Goal: Information Seeking & Learning: Learn about a topic

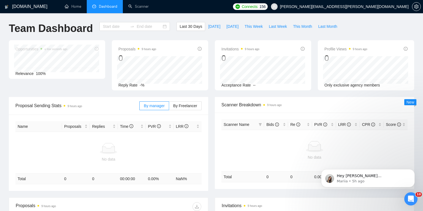
type input "[DATE]"
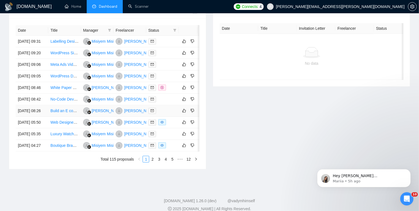
scroll to position [237, 0]
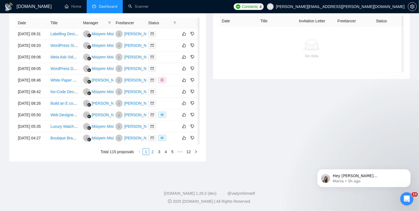
click at [152, 155] on link "2" at bounding box center [153, 152] width 6 height 6
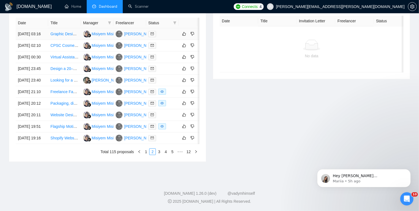
scroll to position [259, 0]
click at [160, 155] on link "3" at bounding box center [159, 152] width 6 height 6
click at [166, 155] on link "4" at bounding box center [166, 152] width 6 height 6
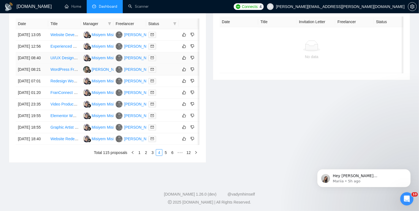
scroll to position [226, 0]
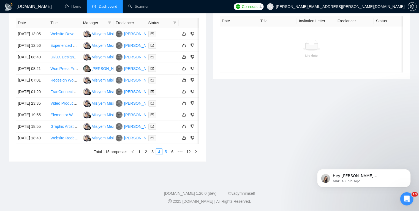
click at [165, 155] on link "5" at bounding box center [166, 152] width 6 height 6
click at [132, 151] on link "1" at bounding box center [131, 152] width 6 height 6
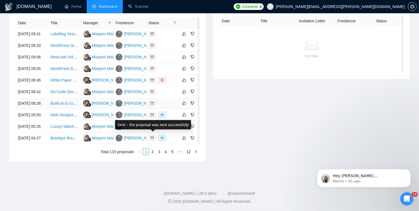
scroll to position [245, 0]
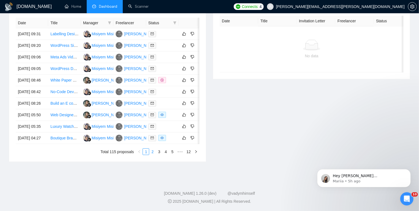
click at [153, 155] on link "2" at bounding box center [153, 152] width 6 height 6
click at [161, 155] on link "3" at bounding box center [159, 152] width 6 height 6
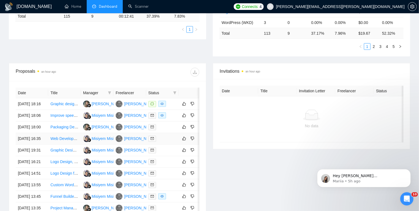
scroll to position [155, 0]
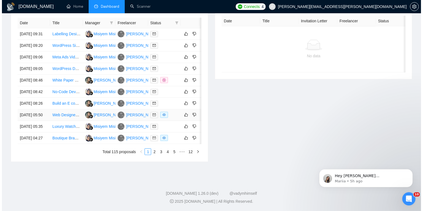
scroll to position [254, 0]
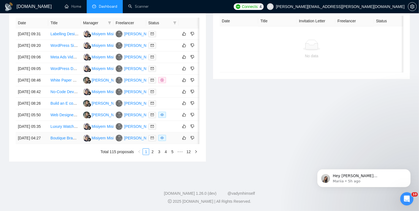
click at [70, 144] on td "Boutique Brand Identity Designer for New Venture (Logo + Mini Kit)" at bounding box center [64, 138] width 33 height 12
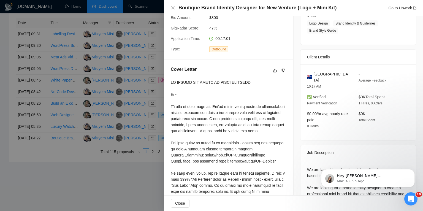
scroll to position [111, 0]
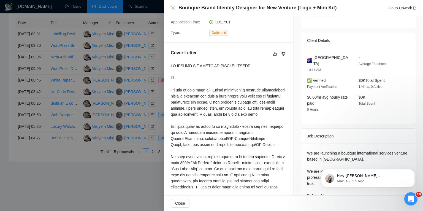
click at [64, 168] on div at bounding box center [211, 105] width 423 height 211
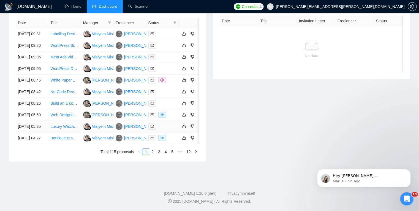
click at [77, 132] on td "Luxury Watch Designer" at bounding box center [64, 127] width 33 height 12
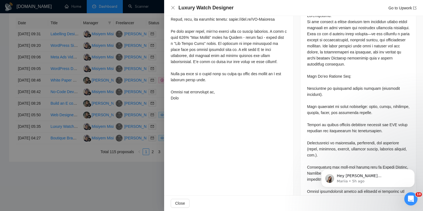
scroll to position [249, 0]
copy div "CAD"
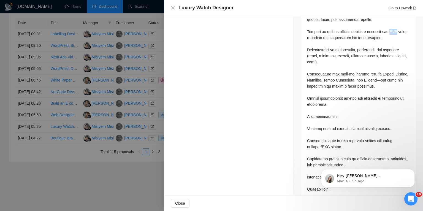
scroll to position [342, 0]
drag, startPoint x: 343, startPoint y: 135, endPoint x: 323, endPoint y: 135, distance: 20.4
click at [323, 135] on div at bounding box center [358, 137] width 102 height 436
copy div "CAD models"
click at [323, 135] on div at bounding box center [358, 137] width 102 height 436
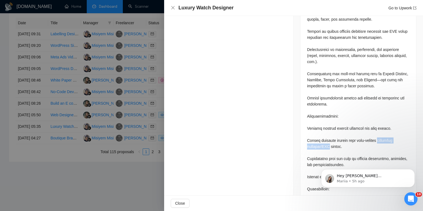
drag, startPoint x: 376, startPoint y: 129, endPoint x: 329, endPoint y: 133, distance: 46.7
click at [329, 133] on div at bounding box center [358, 137] width 102 height 436
copy div "technical drawings/CAD"
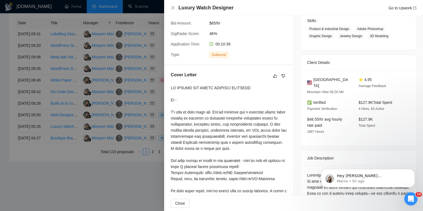
scroll to position [0, 0]
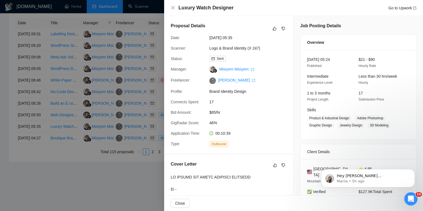
click at [67, 187] on div at bounding box center [211, 105] width 423 height 211
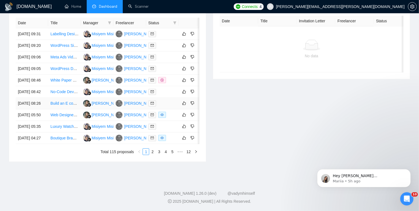
click at [44, 109] on td "10 Sep, 2025 08:26" at bounding box center [32, 104] width 33 height 12
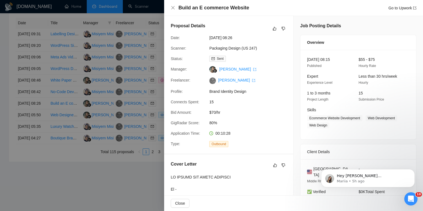
click at [58, 78] on div at bounding box center [211, 105] width 423 height 211
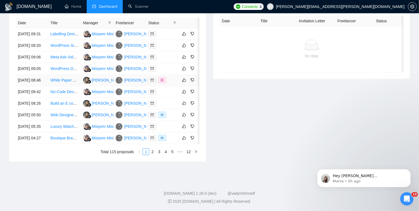
click at [62, 80] on td "White Paper Booklet Design for Print and Digital Formats" at bounding box center [64, 81] width 33 height 12
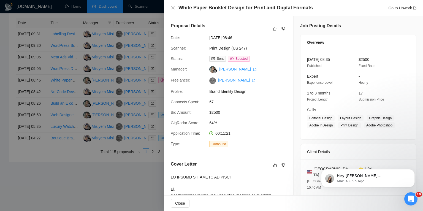
click at [0, 125] on div at bounding box center [211, 105] width 423 height 211
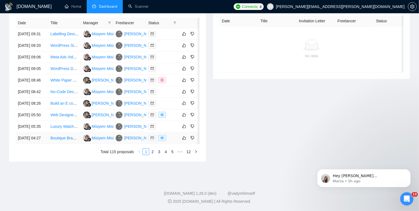
scroll to position [244, 0]
click at [153, 155] on link "2" at bounding box center [153, 152] width 6 height 6
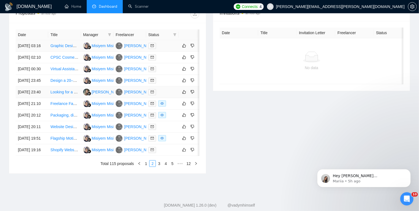
scroll to position [214, 0]
click at [42, 75] on td "10 Sep, 2025 00:30" at bounding box center [32, 69] width 33 height 12
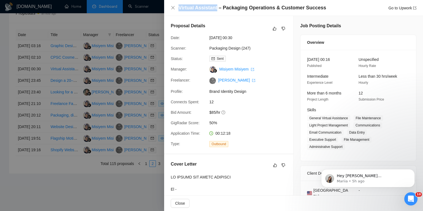
drag, startPoint x: 178, startPoint y: 8, endPoint x: 214, endPoint y: 9, distance: 36.4
click at [214, 9] on div "Virtual Assistant – Packaging Operations & Customer Success Go to Upwork" at bounding box center [294, 7] width 246 height 7
copy h4 "Virtual Assistant"
click at [11, 78] on div at bounding box center [211, 105] width 423 height 211
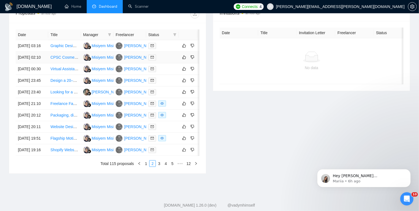
click at [65, 63] on td "CPSC Cosmetic Product Labeling & Compliance Expert Needed" at bounding box center [64, 58] width 33 height 12
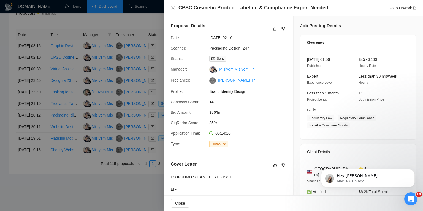
click at [0, 53] on div at bounding box center [211, 105] width 423 height 211
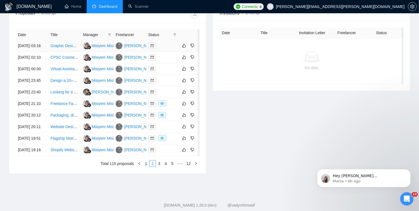
click at [68, 52] on td "Graphic Designer for PASSION: Logo & Key Visuals" at bounding box center [64, 46] width 33 height 12
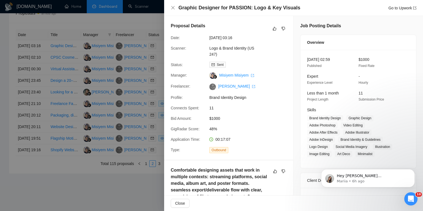
click at [1, 115] on div at bounding box center [211, 105] width 423 height 211
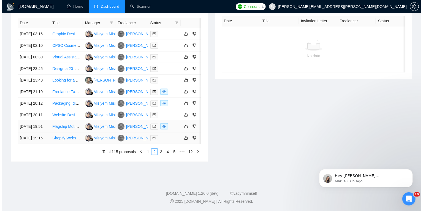
scroll to position [226, 0]
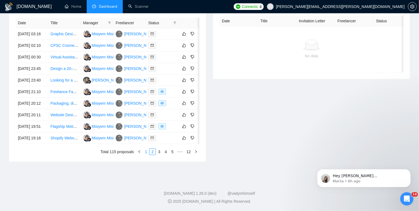
click at [147, 155] on link "1" at bounding box center [146, 152] width 6 height 6
click at [62, 144] on td "Boutique Brand Identity Designer for New Venture (Logo + Mini Kit)" at bounding box center [64, 138] width 33 height 12
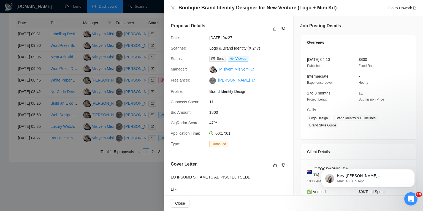
click at [63, 148] on div at bounding box center [211, 105] width 423 height 211
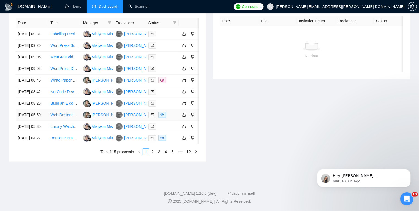
click at [63, 121] on td "Web Designer Needed to Update Website on Showit Platform" at bounding box center [64, 115] width 33 height 12
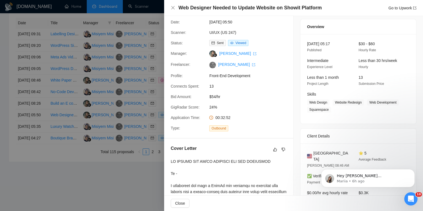
scroll to position [15, 0]
click at [66, 129] on div at bounding box center [211, 105] width 423 height 211
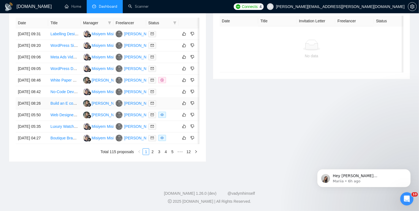
click at [66, 109] on td "Build an E commerce Website" at bounding box center [64, 104] width 33 height 12
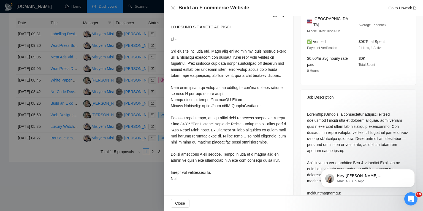
scroll to position [148, 0]
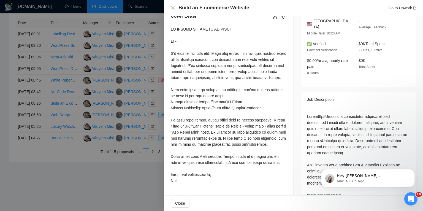
click at [2, 88] on div at bounding box center [211, 105] width 423 height 211
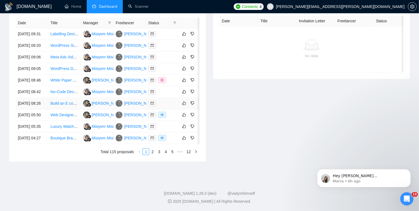
click at [52, 109] on td "Build an E commerce Website" at bounding box center [64, 104] width 33 height 12
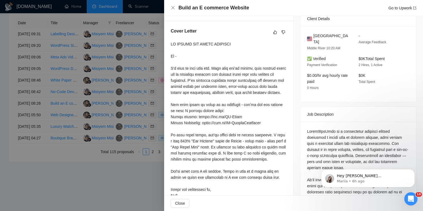
scroll to position [101, 0]
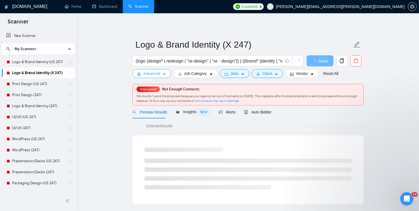
click at [166, 73] on icon "caret-down" at bounding box center [165, 74] width 4 height 4
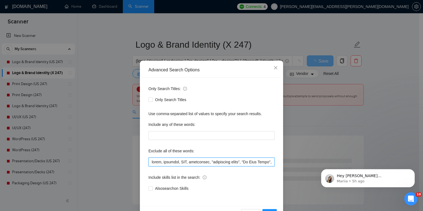
click at [150, 161] on input "text" at bounding box center [211, 162] width 126 height 9
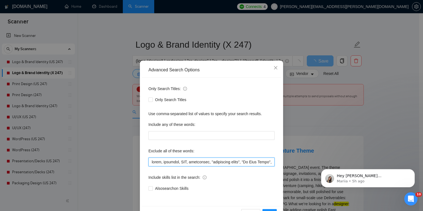
click at [150, 161] on input "text" at bounding box center [211, 162] width 126 height 9
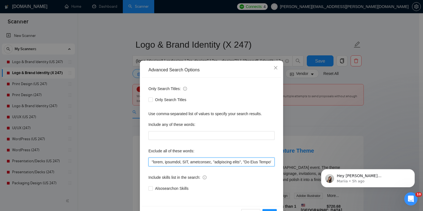
paste input "technical drawings/CAD"
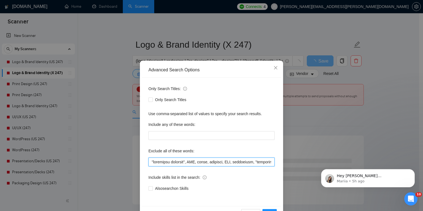
drag, startPoint x: 186, startPoint y: 163, endPoint x: 148, endPoint y: 162, distance: 38.6
click at [148, 162] on input "text" at bounding box center [211, 162] width 126 height 9
paste input ""technical drawings","
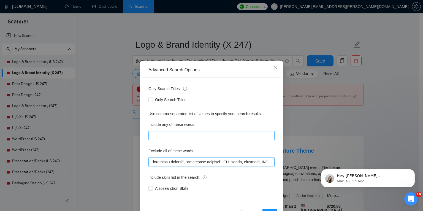
scroll to position [18, 0]
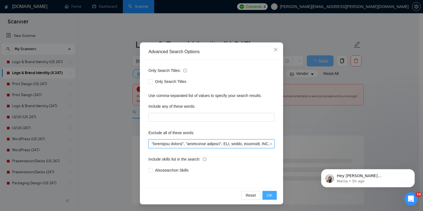
type input ""technical drawing", "technical drawings", CAD, slide, animated, CGI, retouchin…"
click at [267, 194] on span "OK" at bounding box center [270, 195] width 6 height 6
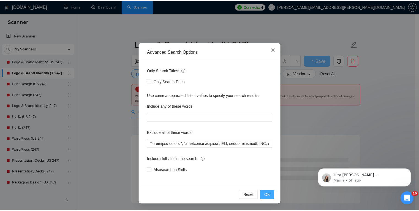
scroll to position [0, 0]
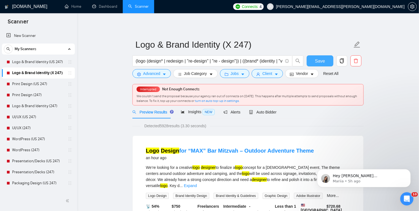
click at [318, 60] on span "Save" at bounding box center [320, 61] width 10 height 7
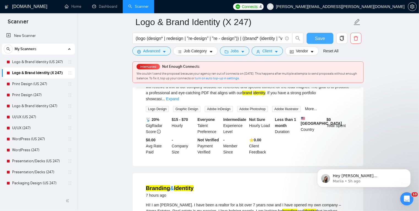
scroll to position [223, 0]
